Goal: Navigation & Orientation: Find specific page/section

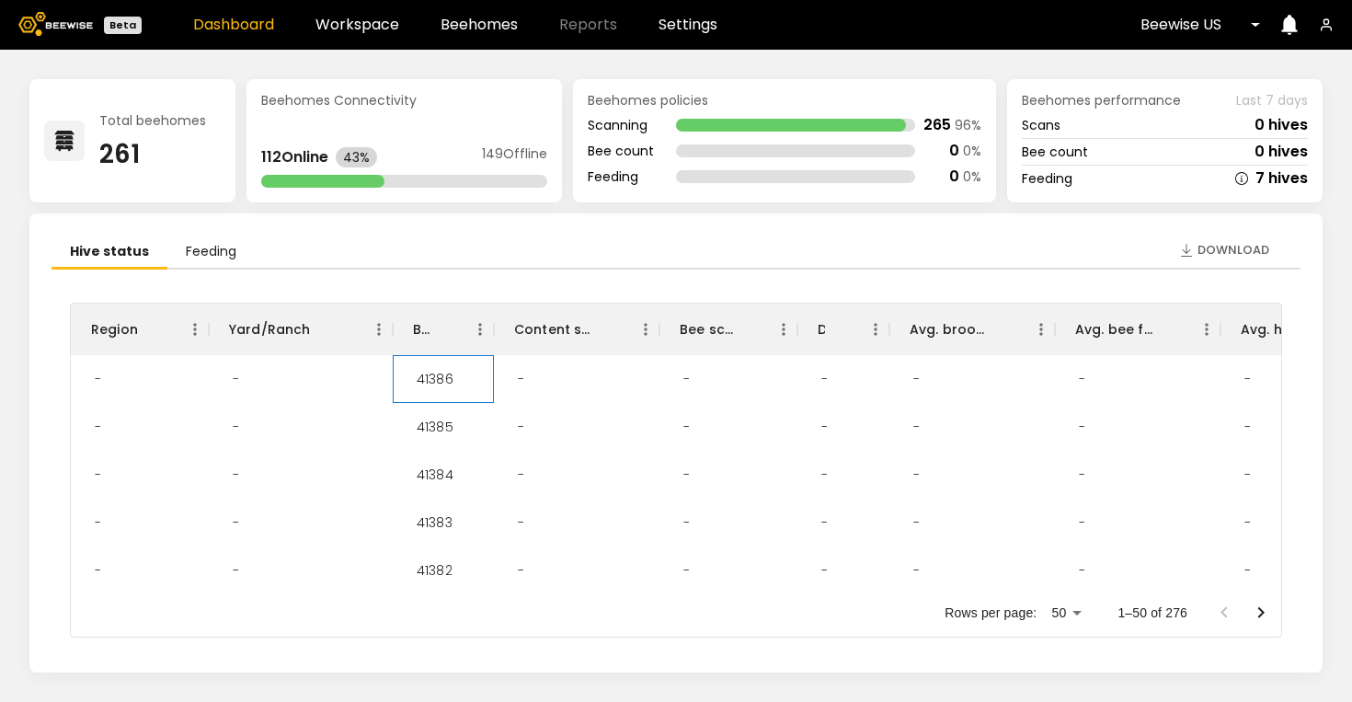
click at [428, 379] on div "41386" at bounding box center [435, 379] width 66 height 48
